Goal: Task Accomplishment & Management: Complete application form

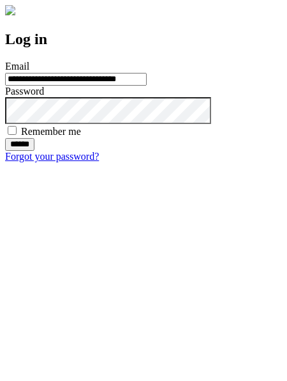
type input "**********"
click at [34, 151] on input "******" at bounding box center [19, 144] width 29 height 13
